Goal: Find specific page/section: Find specific page/section

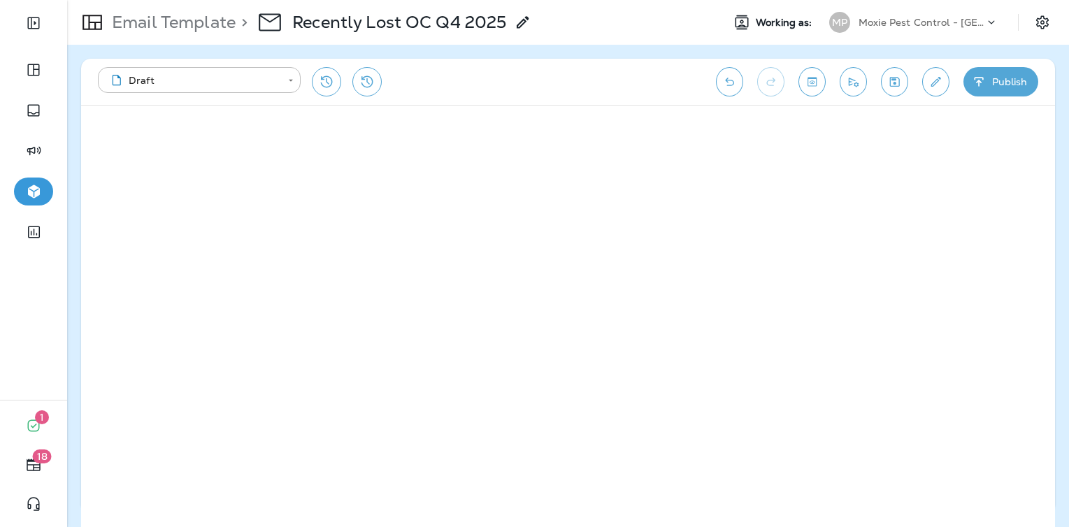
click at [886, 22] on p "Moxie Pest Control - [GEOGRAPHIC_DATA]" at bounding box center [921, 22] width 126 height 11
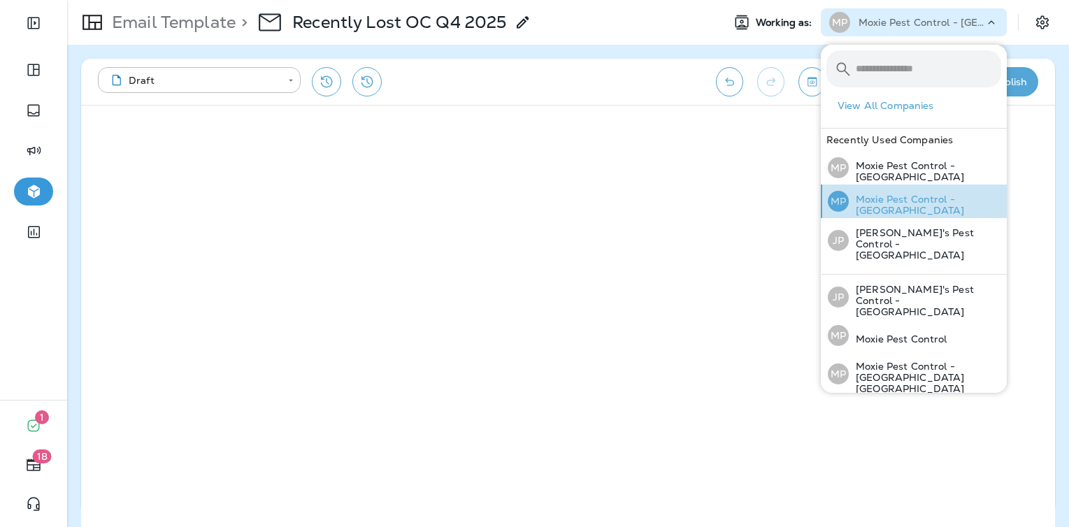
click at [893, 199] on p "Moxie Pest Control - [GEOGRAPHIC_DATA]" at bounding box center [925, 205] width 152 height 22
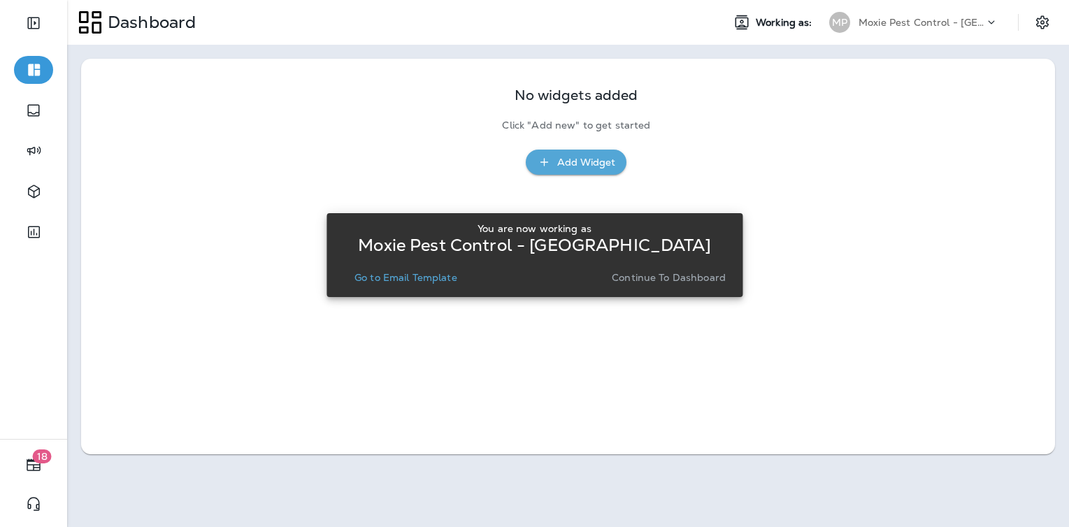
click at [657, 276] on p "Continue to Dashboard" at bounding box center [669, 277] width 114 height 11
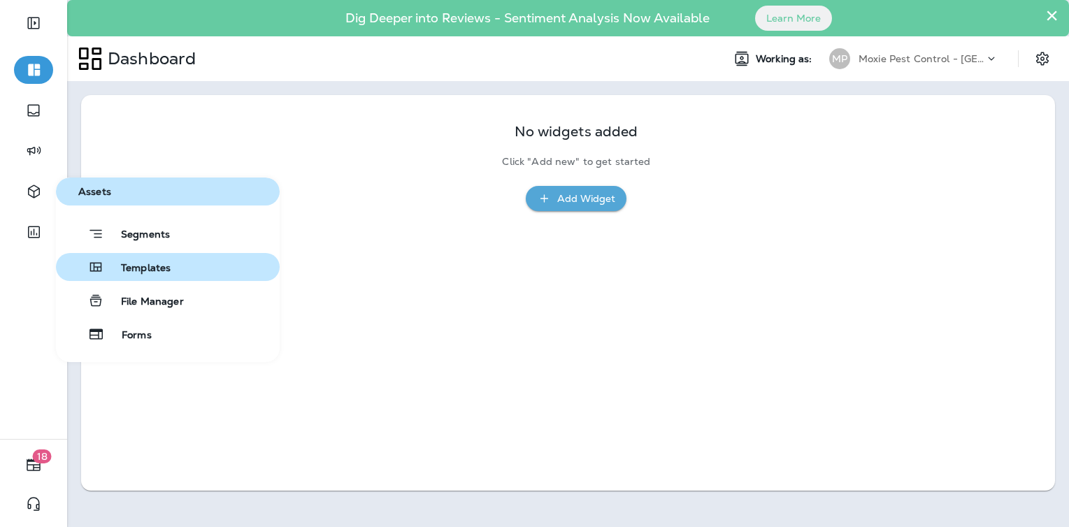
click at [138, 270] on span "Templates" at bounding box center [137, 268] width 66 height 13
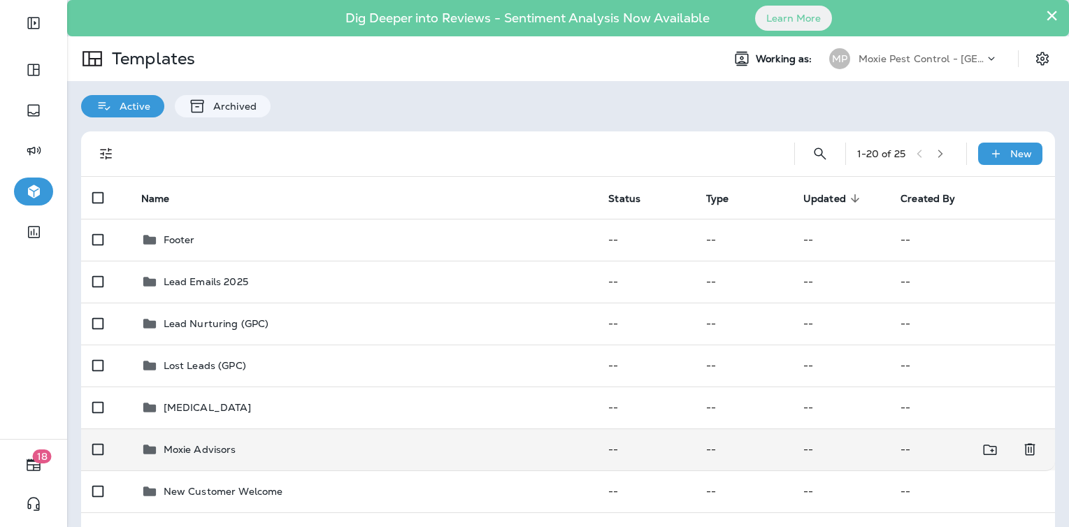
click at [211, 448] on p "Moxie Advisors" at bounding box center [200, 449] width 73 height 11
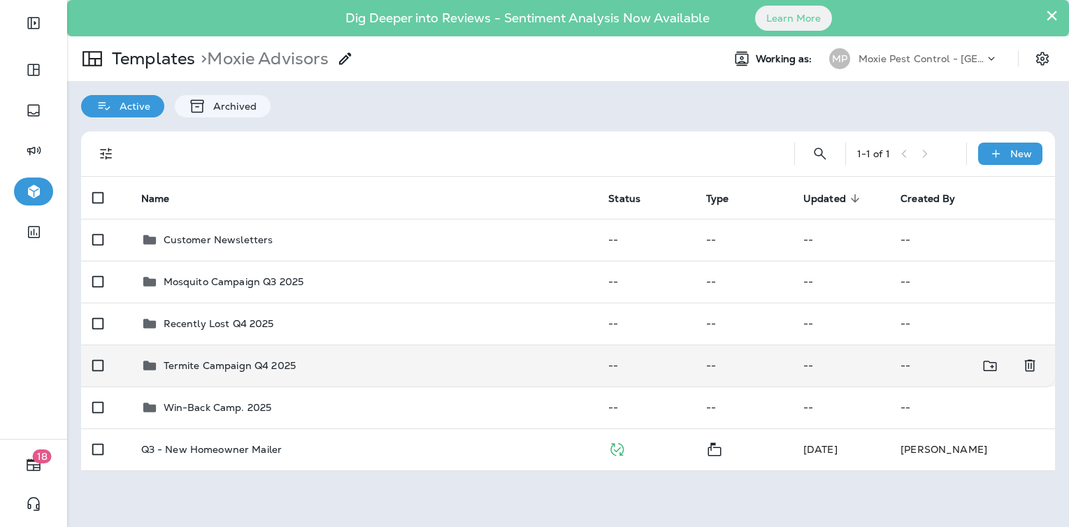
click at [225, 364] on p "Termite Campaign Q4 2025" at bounding box center [230, 365] width 132 height 11
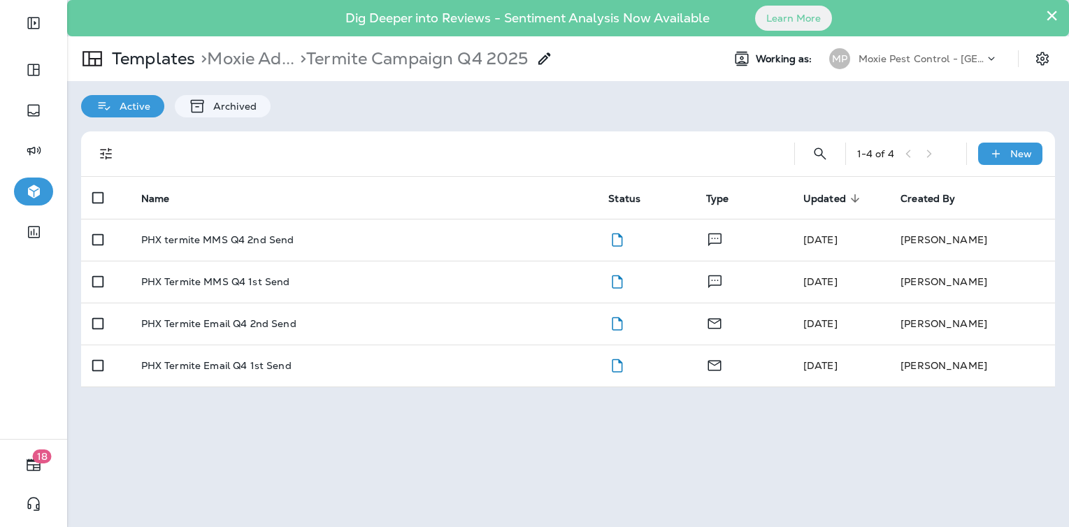
click at [225, 364] on p "PHX Termite Email Q4 1st Send" at bounding box center [216, 365] width 150 height 11
